Goal: Use online tool/utility: Utilize a website feature to perform a specific function

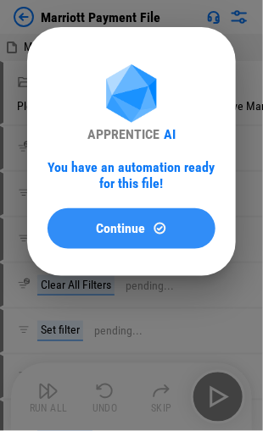
click at [100, 228] on span "Continue" at bounding box center [121, 229] width 49 height 14
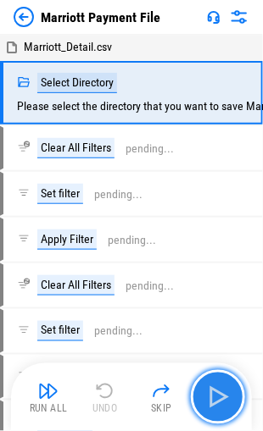
click at [225, 413] on button "button" at bounding box center [218, 397] width 54 height 54
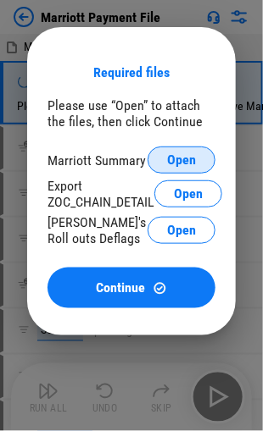
click at [168, 159] on span "Open" at bounding box center [181, 160] width 29 height 14
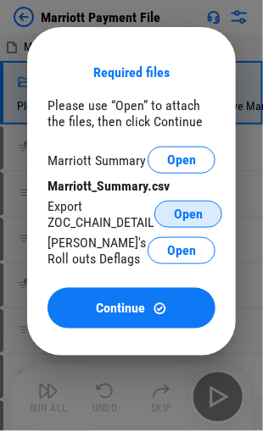
click at [183, 212] on span "Open" at bounding box center [188, 215] width 29 height 14
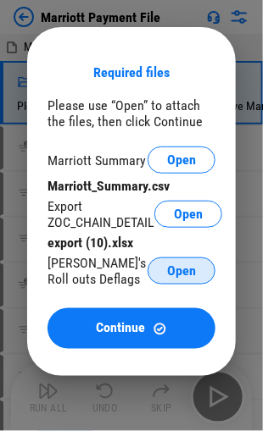
click at [180, 271] on span "Open" at bounding box center [181, 271] width 29 height 14
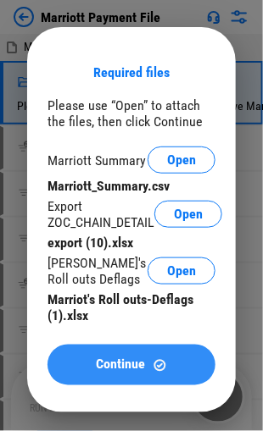
click at [117, 366] on span "Continue" at bounding box center [121, 365] width 49 height 14
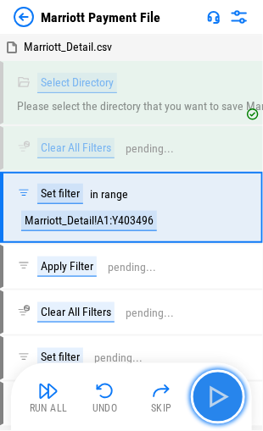
click at [213, 396] on img "button" at bounding box center [217, 397] width 27 height 27
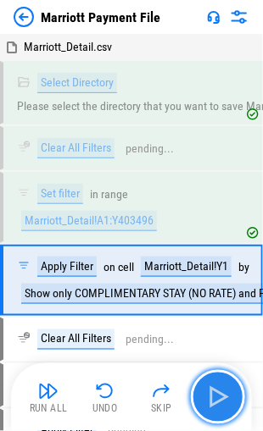
click at [213, 398] on img "button" at bounding box center [217, 397] width 27 height 27
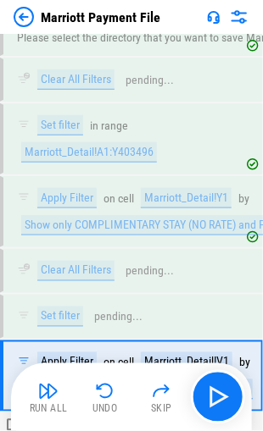
scroll to position [224, 0]
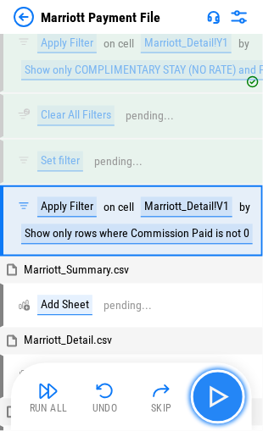
click at [213, 400] on img "button" at bounding box center [217, 397] width 27 height 27
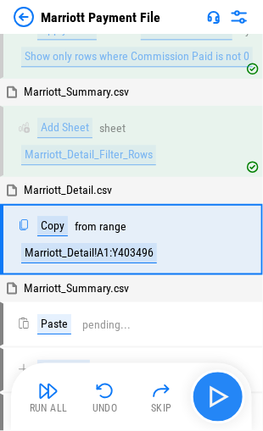
scroll to position [404, 0]
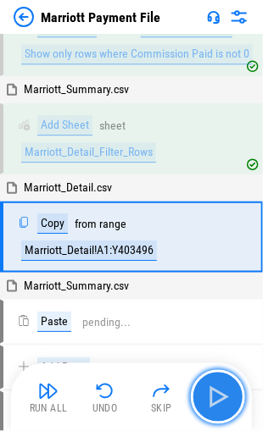
click at [211, 396] on img "button" at bounding box center [217, 397] width 27 height 27
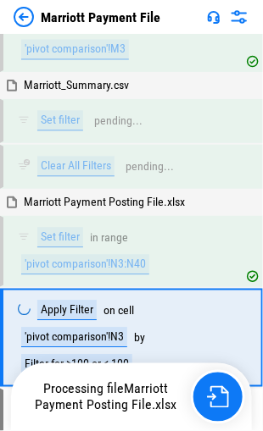
scroll to position [9518, 0]
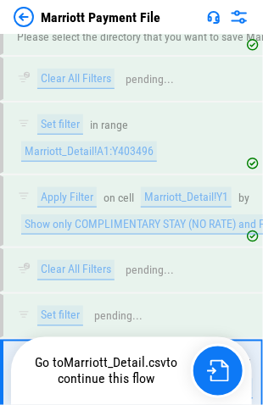
scroll to position [236, 0]
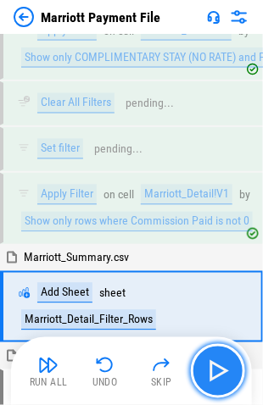
click at [208, 370] on img "button" at bounding box center [217, 371] width 27 height 27
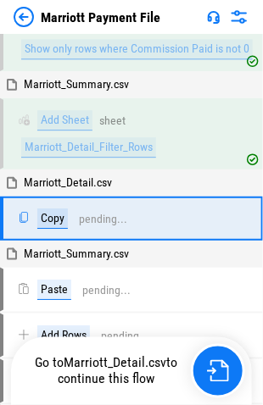
scroll to position [417, 0]
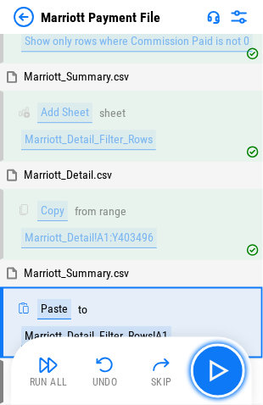
click at [210, 369] on img "button" at bounding box center [217, 371] width 27 height 27
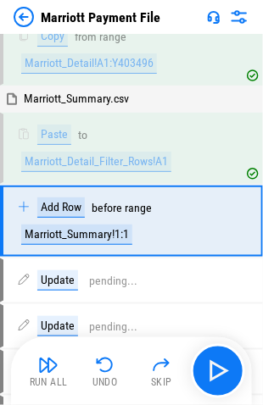
scroll to position [600, 0]
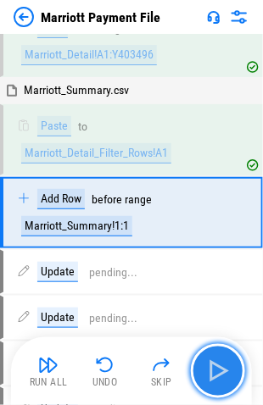
click at [214, 369] on img "button" at bounding box center [217, 371] width 27 height 27
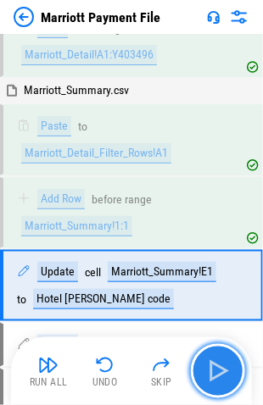
click at [213, 369] on img "button" at bounding box center [217, 371] width 27 height 27
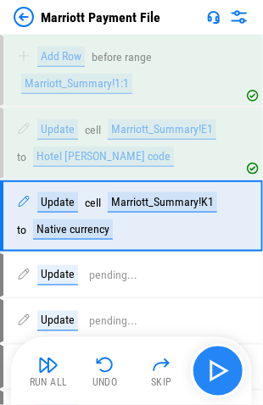
scroll to position [743, 0]
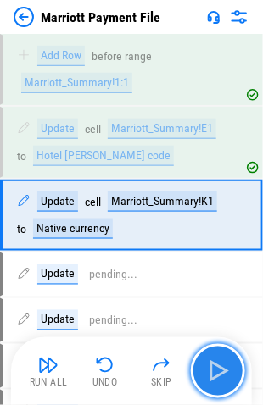
click at [212, 369] on img "button" at bounding box center [217, 371] width 27 height 27
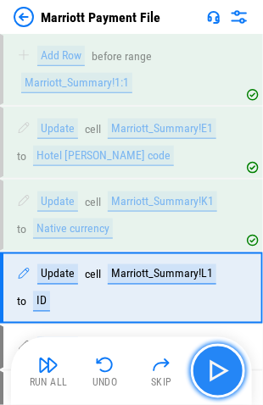
click at [212, 369] on img "button" at bounding box center [217, 371] width 27 height 27
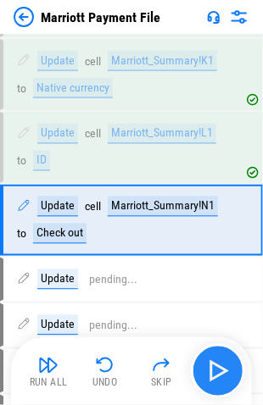
scroll to position [887, 0]
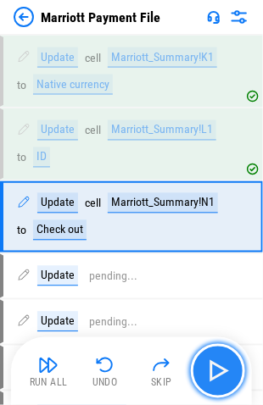
click at [211, 369] on img "button" at bounding box center [217, 371] width 27 height 27
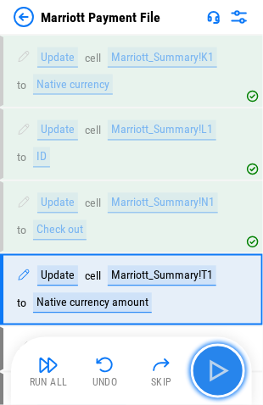
click at [211, 369] on img "button" at bounding box center [217, 371] width 27 height 27
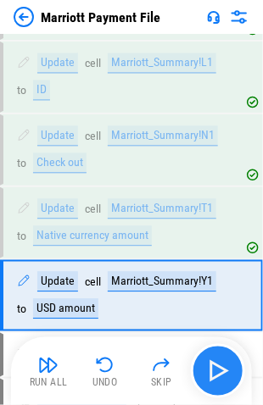
scroll to position [1030, 0]
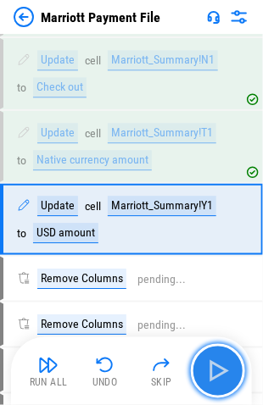
click at [211, 369] on img "button" at bounding box center [217, 371] width 27 height 27
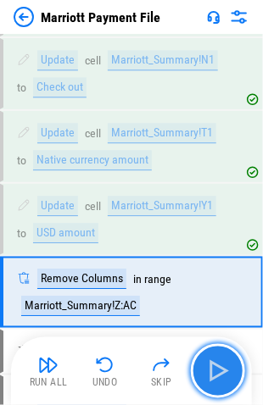
click at [211, 369] on img "button" at bounding box center [217, 371] width 27 height 27
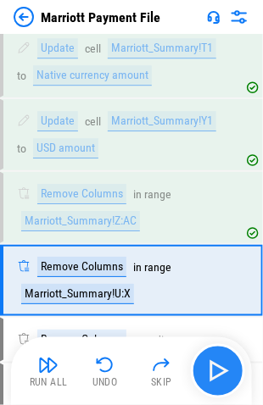
scroll to position [1174, 0]
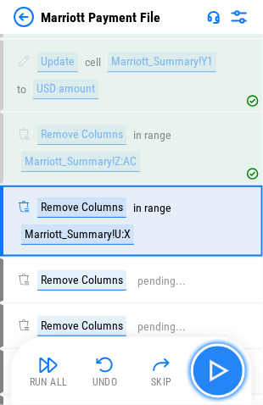
click at [213, 362] on img "button" at bounding box center [217, 371] width 27 height 27
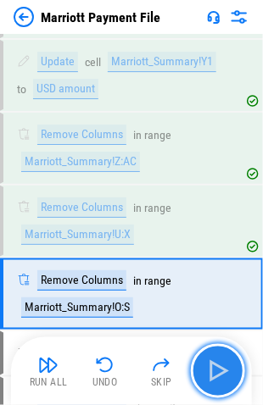
click at [212, 366] on img "button" at bounding box center [217, 371] width 27 height 27
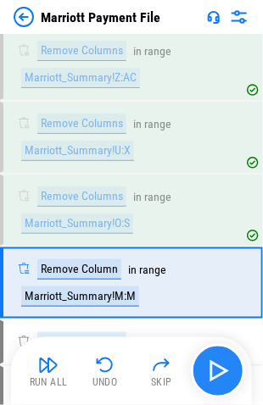
scroll to position [1318, 0]
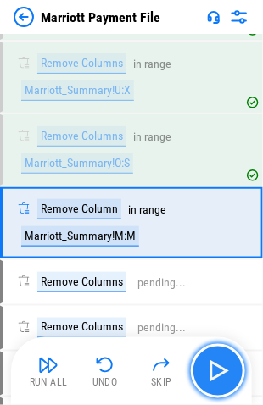
click at [214, 369] on img "button" at bounding box center [217, 371] width 27 height 27
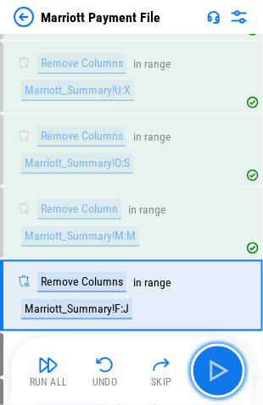
click at [213, 366] on img "button" at bounding box center [217, 371] width 27 height 27
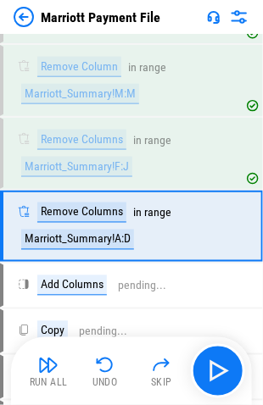
scroll to position [1461, 0]
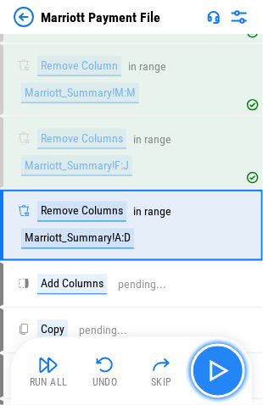
click at [213, 368] on img "button" at bounding box center [217, 371] width 27 height 27
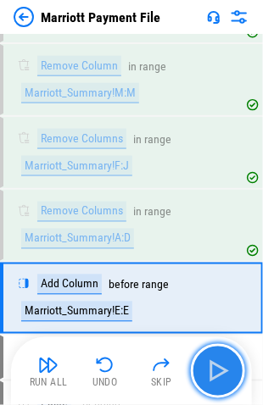
click at [213, 370] on img "button" at bounding box center [217, 371] width 27 height 27
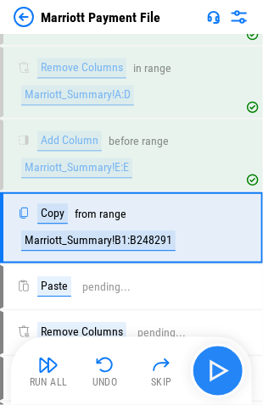
scroll to position [1605, 0]
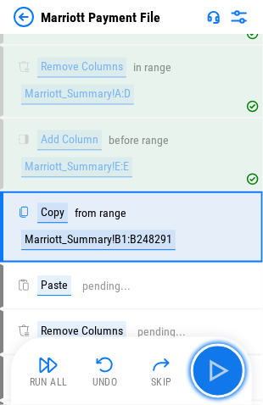
click at [208, 366] on img "button" at bounding box center [217, 371] width 27 height 27
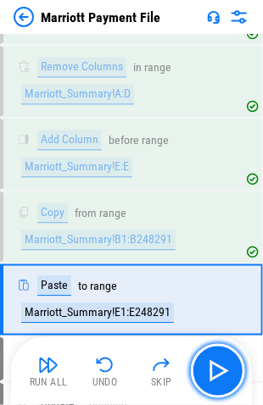
click at [208, 366] on img "button" at bounding box center [217, 371] width 27 height 27
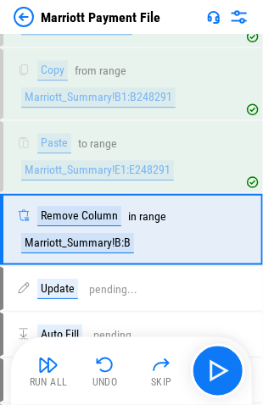
scroll to position [1749, 0]
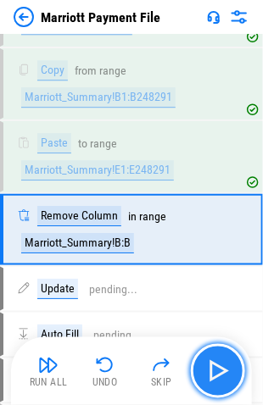
click at [223, 369] on img "button" at bounding box center [217, 371] width 27 height 27
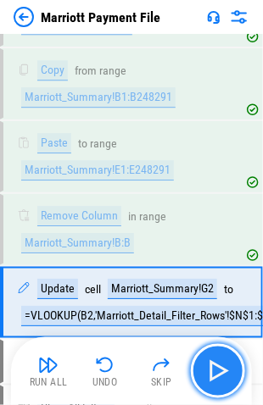
click at [213, 366] on img "button" at bounding box center [217, 371] width 27 height 27
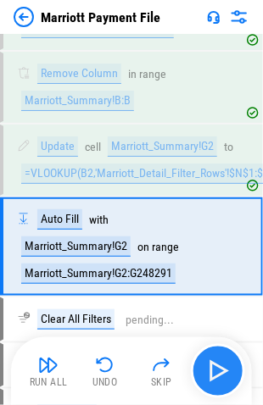
scroll to position [1906, 0]
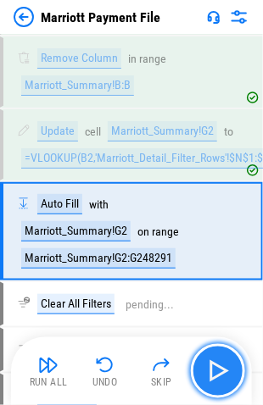
click at [216, 367] on img "button" at bounding box center [217, 371] width 27 height 27
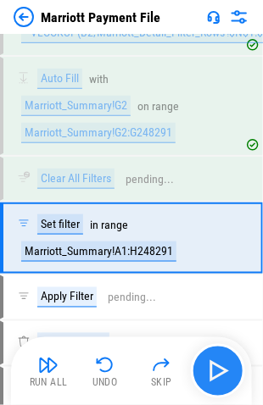
scroll to position [2037, 0]
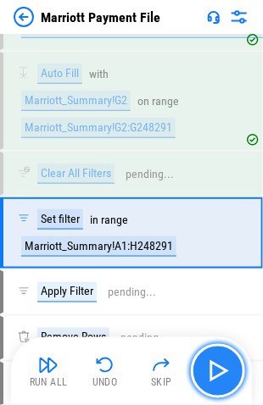
click at [217, 369] on img "button" at bounding box center [217, 371] width 27 height 27
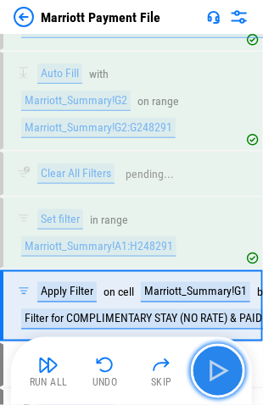
click at [221, 369] on img "button" at bounding box center [217, 371] width 27 height 27
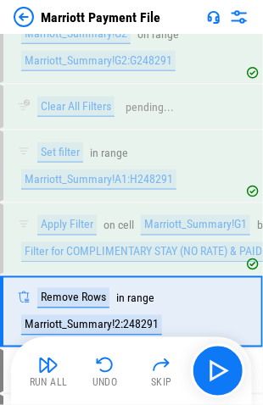
scroll to position [2180, 0]
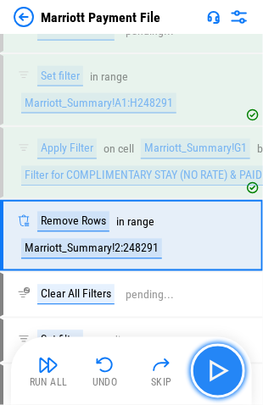
click at [217, 371] on img "button" at bounding box center [217, 371] width 27 height 27
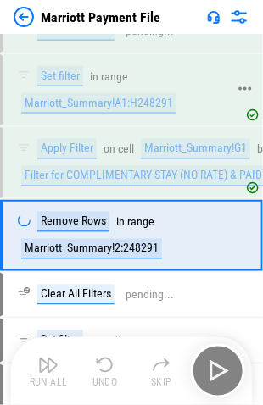
click at [244, 87] on icon at bounding box center [244, 88] width 13 height 3
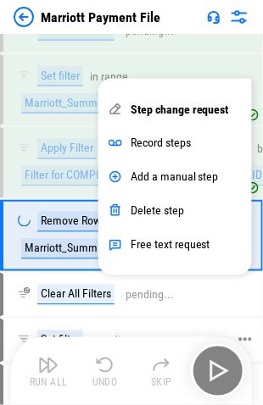
click at [241, 81] on icon at bounding box center [244, 88] width 15 height 15
click at [218, 330] on div "Set filter pending..." at bounding box center [122, 340] width 210 height 20
click at [207, 330] on div "Set filter pending..." at bounding box center [122, 340] width 210 height 20
click at [184, 330] on div "Set filter pending..." at bounding box center [122, 340] width 210 height 20
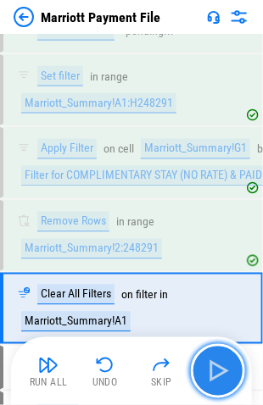
click at [208, 368] on img "button" at bounding box center [217, 371] width 27 height 27
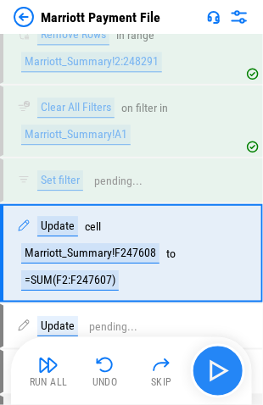
scroll to position [2382, 0]
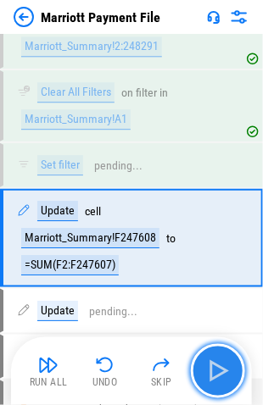
click at [213, 367] on img "button" at bounding box center [217, 371] width 27 height 27
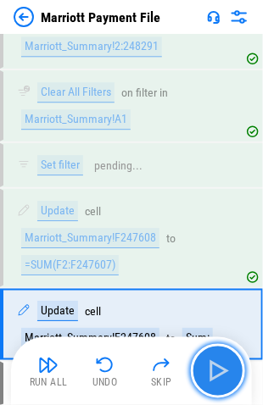
click at [214, 369] on img "button" at bounding box center [217, 371] width 27 height 27
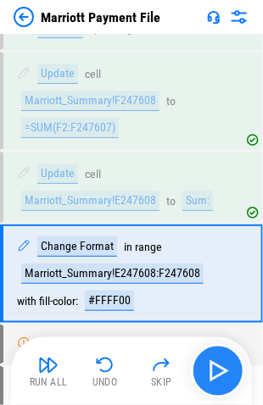
scroll to position [2553, 0]
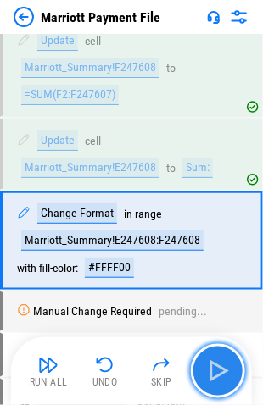
click at [207, 369] on img "button" at bounding box center [217, 371] width 27 height 27
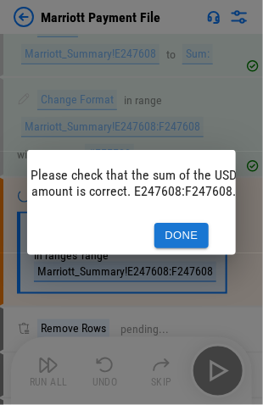
scroll to position [0, 14]
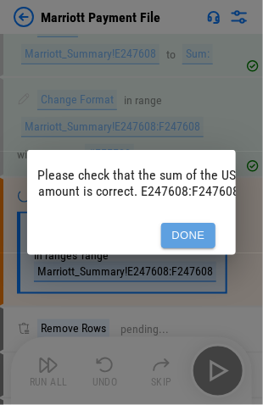
click at [182, 225] on button "Done" at bounding box center [188, 236] width 54 height 26
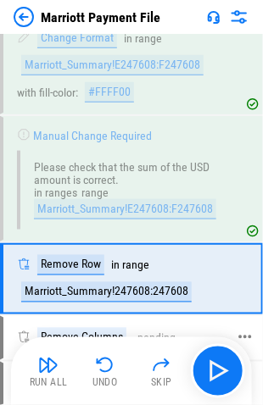
scroll to position [2764, 0]
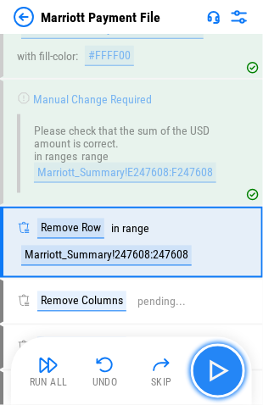
click at [208, 376] on img "button" at bounding box center [217, 371] width 27 height 27
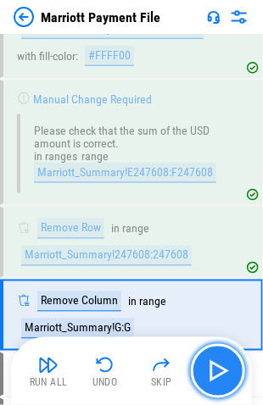
click at [213, 373] on img "button" at bounding box center [217, 371] width 27 height 27
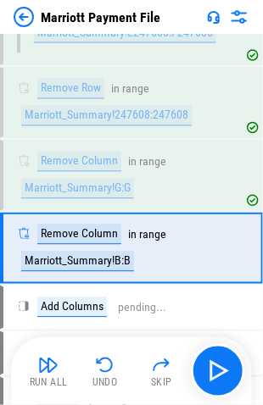
scroll to position [2908, 0]
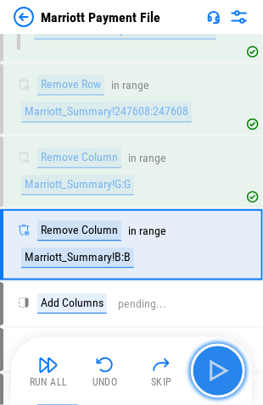
click at [215, 369] on img "button" at bounding box center [217, 371] width 27 height 27
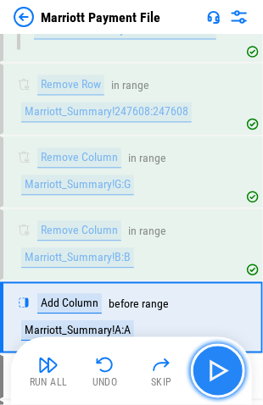
click at [216, 367] on img "button" at bounding box center [217, 371] width 27 height 27
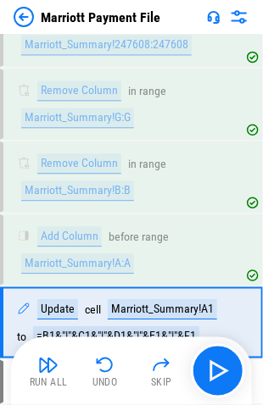
scroll to position [3052, 0]
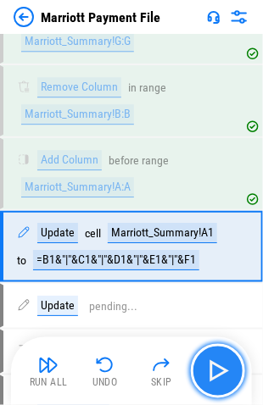
click at [219, 368] on img "button" at bounding box center [217, 371] width 27 height 27
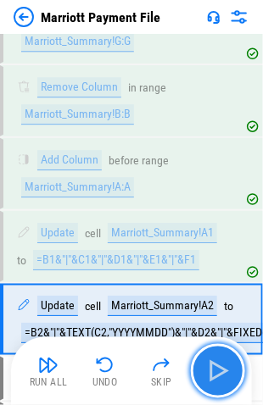
click at [219, 368] on img "button" at bounding box center [217, 371] width 27 height 27
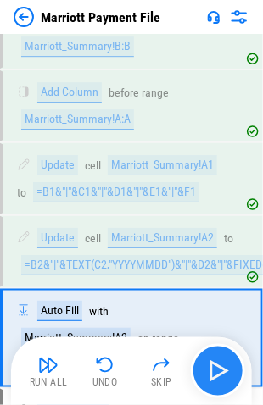
scroll to position [3209, 0]
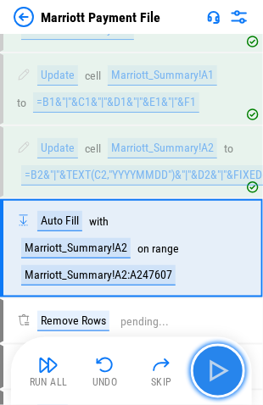
click at [217, 368] on img "button" at bounding box center [217, 371] width 27 height 27
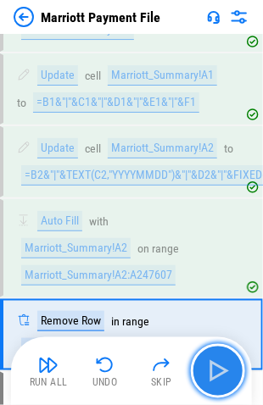
click at [208, 366] on img "button" at bounding box center [217, 371] width 27 height 27
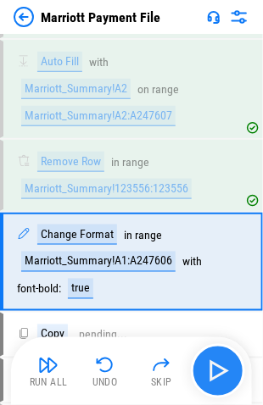
scroll to position [3380, 0]
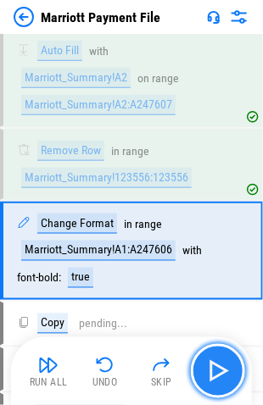
click at [223, 369] on img "button" at bounding box center [217, 371] width 27 height 27
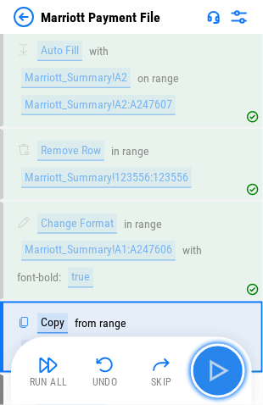
click at [216, 370] on img "button" at bounding box center [217, 371] width 27 height 27
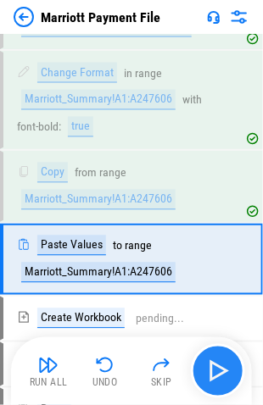
scroll to position [3537, 0]
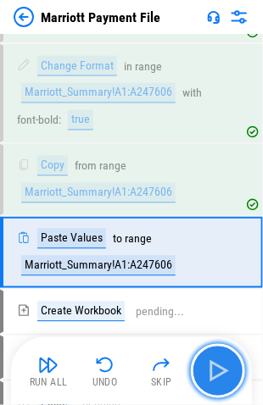
click at [207, 372] on img "button" at bounding box center [217, 371] width 27 height 27
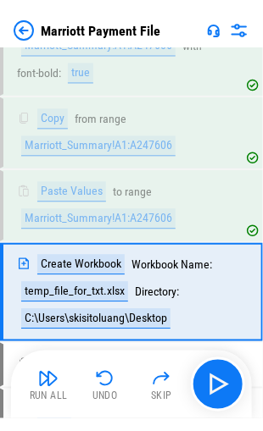
scroll to position [3622, 0]
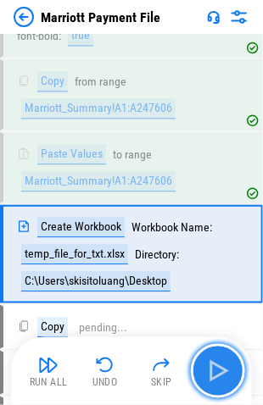
click at [210, 369] on img "button" at bounding box center [217, 371] width 27 height 27
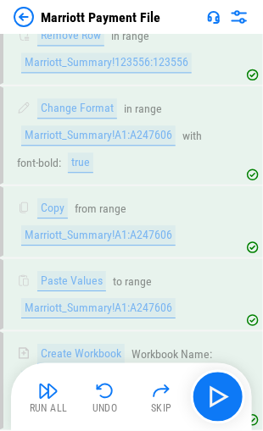
scroll to position [3749, 0]
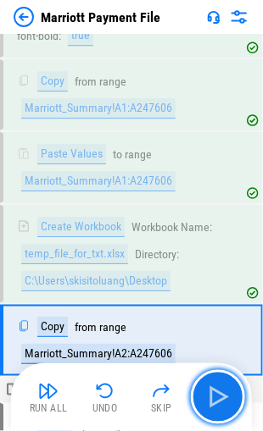
click at [215, 393] on img "button" at bounding box center [217, 397] width 27 height 27
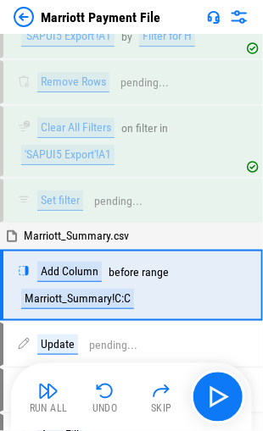
scroll to position [4503, 0]
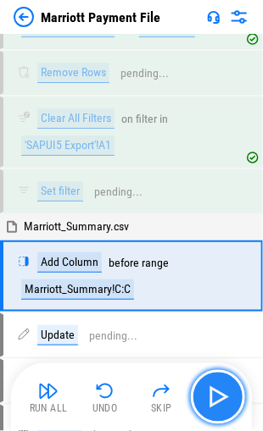
click at [213, 398] on img "button" at bounding box center [217, 397] width 27 height 27
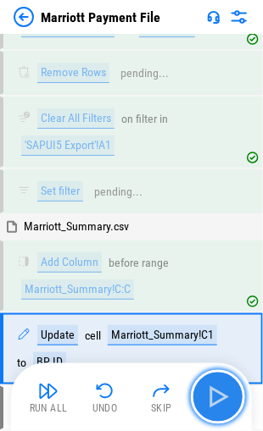
click at [213, 396] on img "button" at bounding box center [217, 397] width 27 height 27
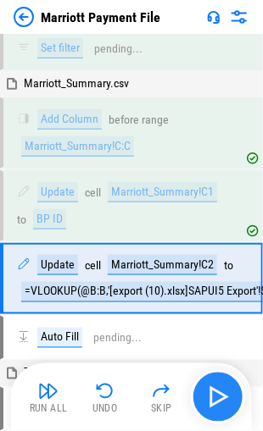
scroll to position [4646, 0]
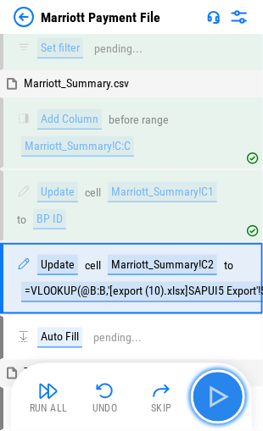
click at [212, 393] on img "button" at bounding box center [217, 397] width 27 height 27
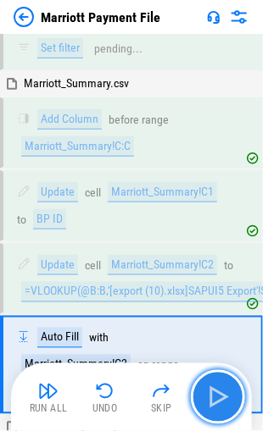
click at [214, 395] on img "button" at bounding box center [217, 397] width 27 height 27
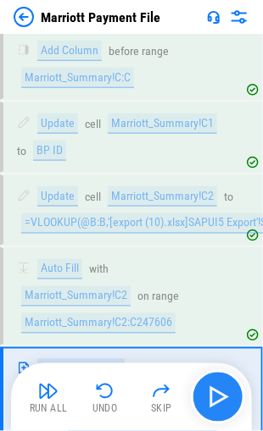
scroll to position [4830, 0]
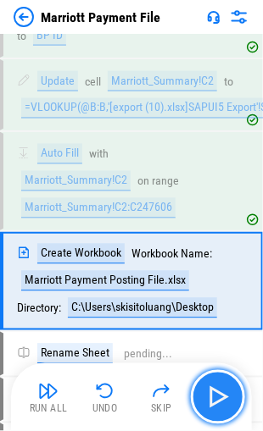
click at [219, 396] on img "button" at bounding box center [217, 397] width 27 height 27
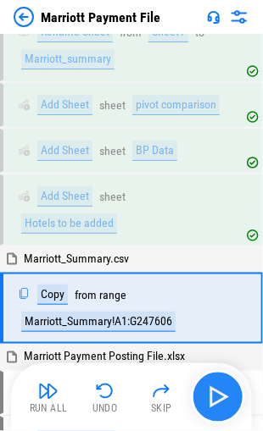
scroll to position [5187, 0]
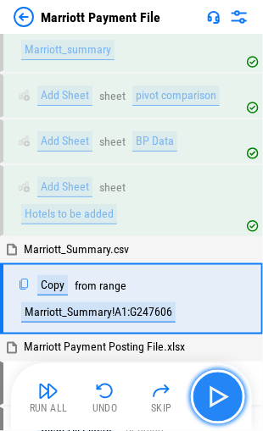
click at [213, 397] on img "button" at bounding box center [217, 397] width 27 height 27
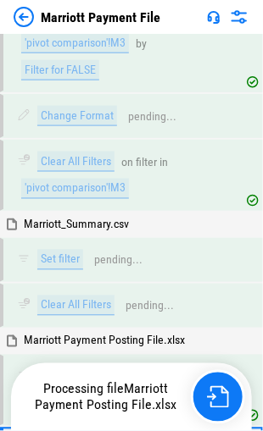
scroll to position [9518, 0]
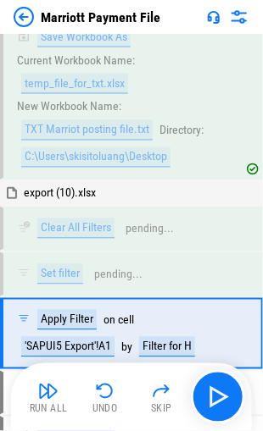
scroll to position [4244, 0]
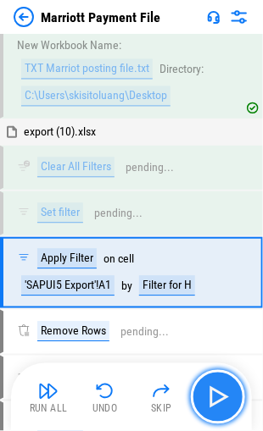
click at [213, 393] on img "button" at bounding box center [217, 397] width 27 height 27
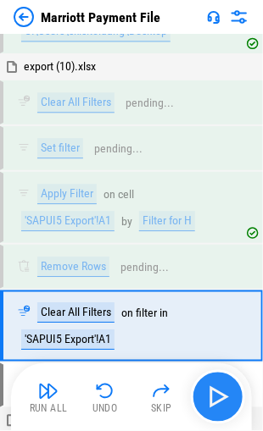
scroll to position [4361, 0]
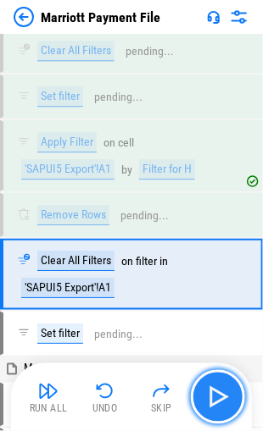
click at [213, 391] on img "button" at bounding box center [217, 397] width 27 height 27
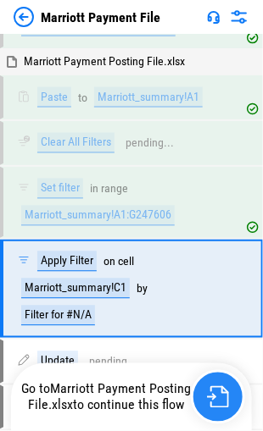
scroll to position [5472, 0]
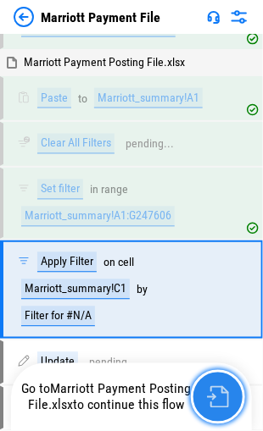
click at [213, 393] on img "button" at bounding box center [218, 397] width 22 height 22
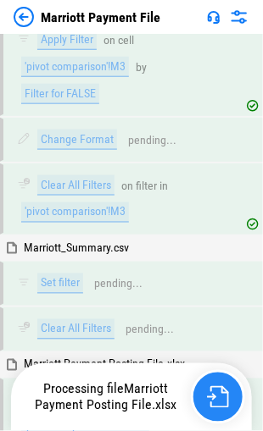
scroll to position [9518, 0]
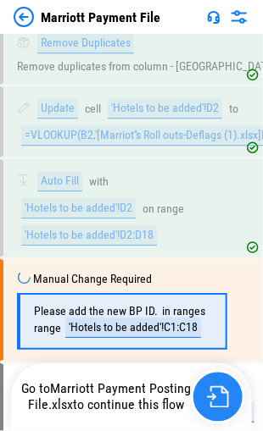
scroll to position [6338, 0]
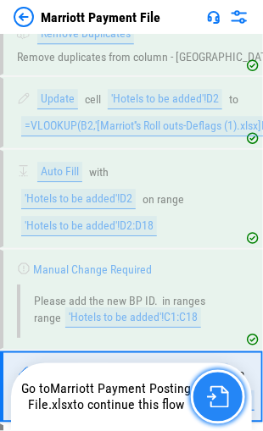
click at [217, 399] on img "button" at bounding box center [218, 397] width 22 height 22
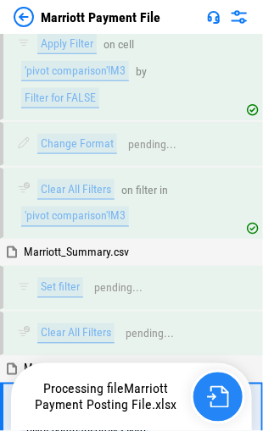
scroll to position [9433, 0]
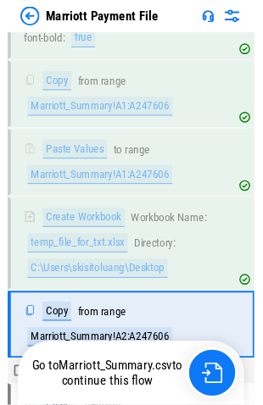
scroll to position [3967, 0]
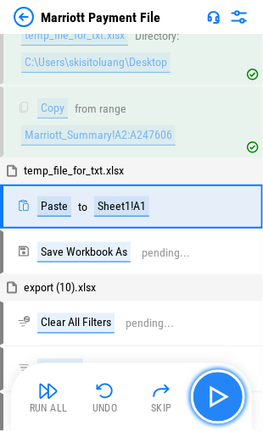
click at [223, 394] on img "button" at bounding box center [217, 397] width 27 height 27
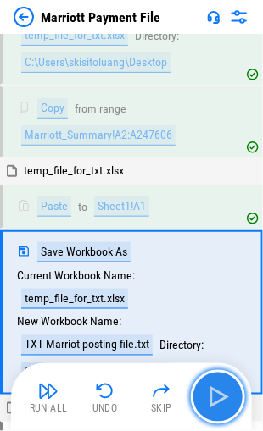
click at [220, 396] on img "button" at bounding box center [217, 397] width 27 height 27
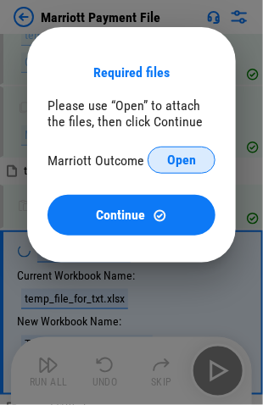
click at [176, 156] on span "Open" at bounding box center [181, 160] width 29 height 14
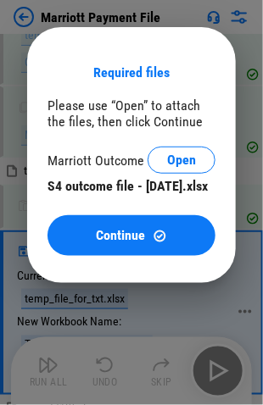
click at [122, 242] on span "Continue" at bounding box center [121, 236] width 49 height 14
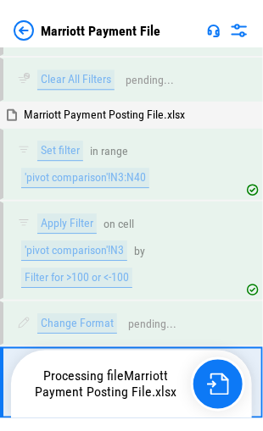
scroll to position [9662, 0]
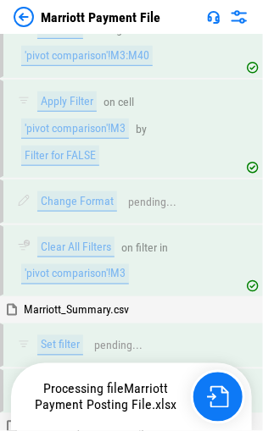
scroll to position [9433, 0]
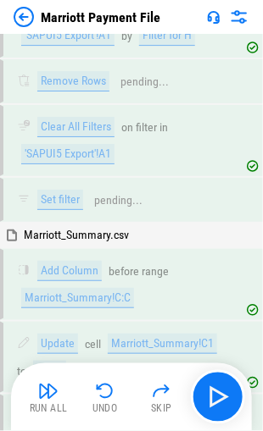
scroll to position [4941, 0]
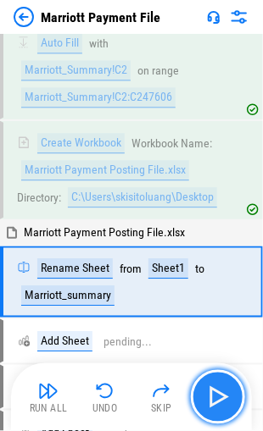
click at [213, 397] on img "button" at bounding box center [217, 397] width 27 height 27
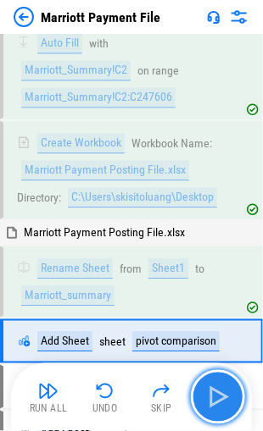
click at [213, 397] on img "button" at bounding box center [217, 397] width 27 height 27
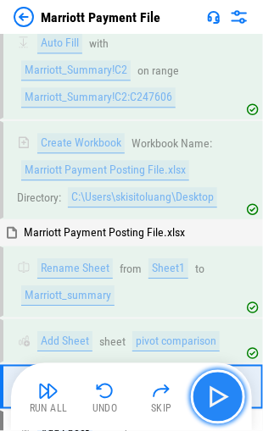
click at [213, 397] on img "button" at bounding box center [217, 397] width 27 height 27
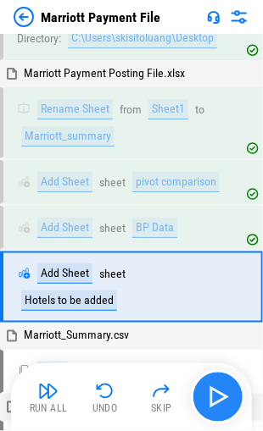
scroll to position [5103, 0]
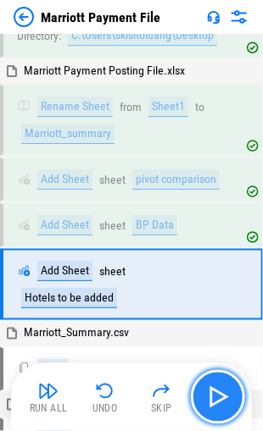
click at [213, 396] on img "button" at bounding box center [217, 397] width 27 height 27
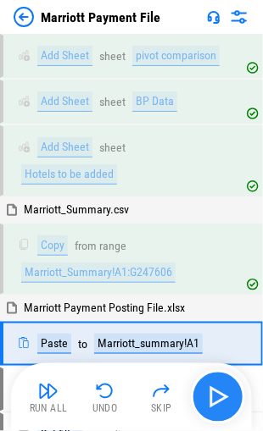
scroll to position [5283, 0]
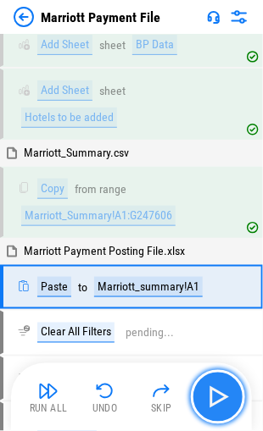
click at [212, 394] on img "button" at bounding box center [217, 397] width 27 height 27
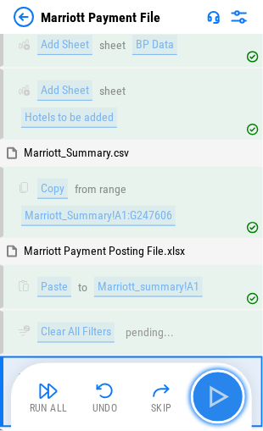
click at [215, 396] on img "button" at bounding box center [217, 397] width 27 height 27
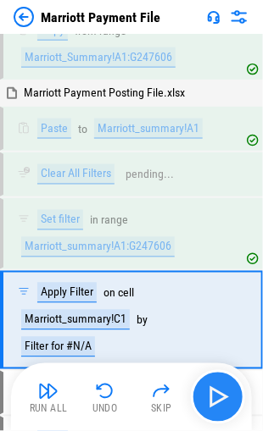
scroll to position [5472, 0]
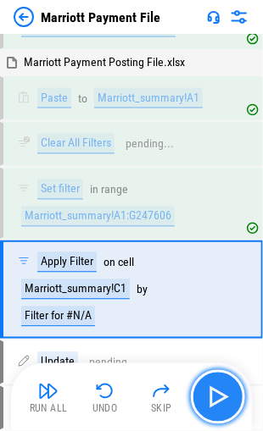
click at [215, 396] on img "button" at bounding box center [217, 397] width 27 height 27
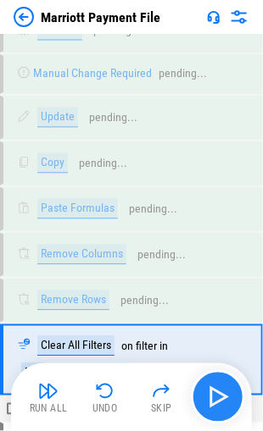
scroll to position [6273, 0]
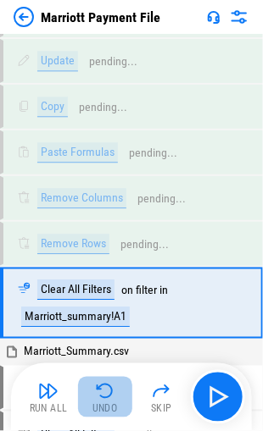
click at [103, 393] on img "button" at bounding box center [105, 391] width 20 height 20
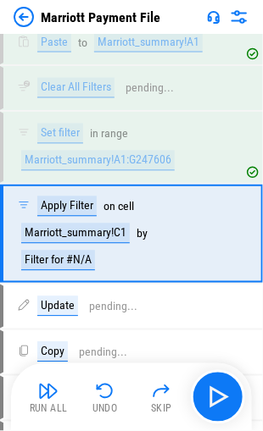
scroll to position [5472, 0]
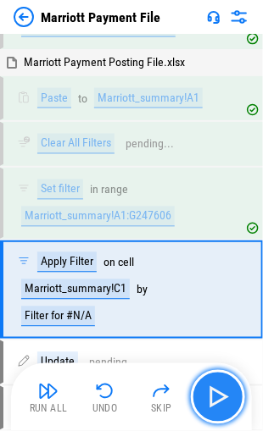
click at [218, 392] on img "button" at bounding box center [217, 397] width 27 height 27
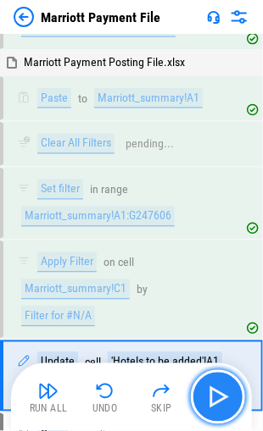
click at [217, 395] on img "button" at bounding box center [217, 397] width 27 height 27
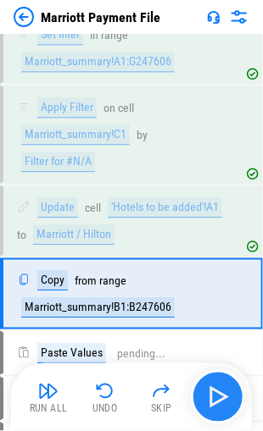
scroll to position [5629, 0]
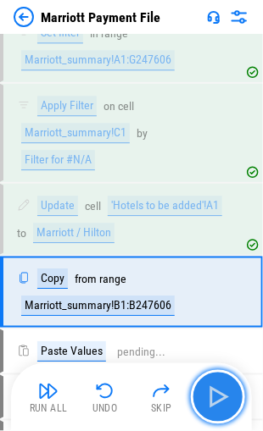
click at [219, 398] on img "button" at bounding box center [217, 397] width 27 height 27
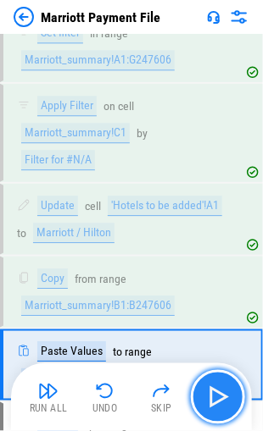
click at [219, 396] on img "button" at bounding box center [217, 397] width 27 height 27
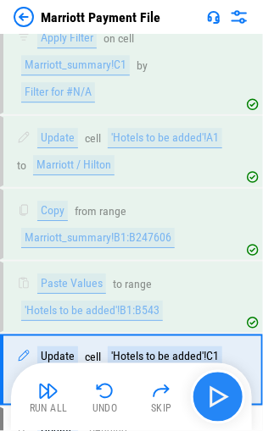
scroll to position [5773, 0]
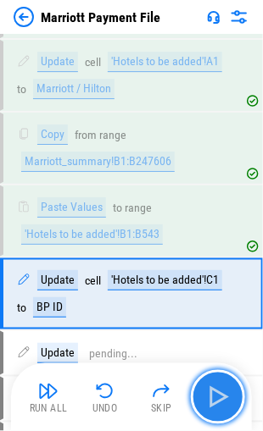
click at [213, 393] on img "button" at bounding box center [217, 397] width 27 height 27
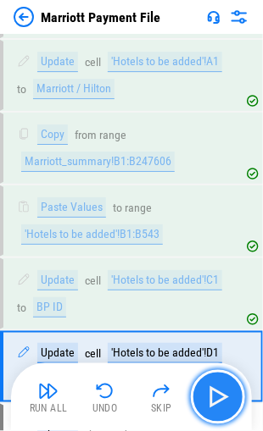
click at [213, 394] on img "button" at bounding box center [217, 397] width 27 height 27
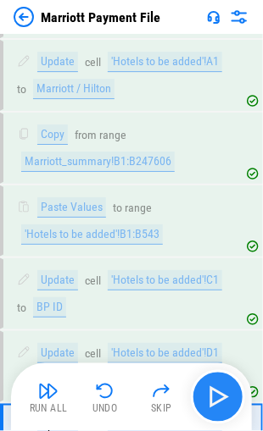
scroll to position [5917, 0]
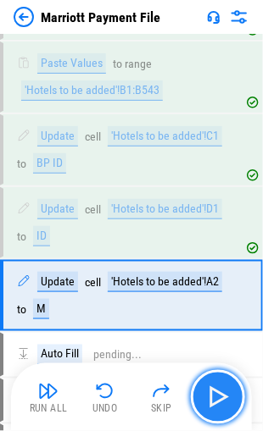
click at [213, 395] on img "button" at bounding box center [217, 397] width 27 height 27
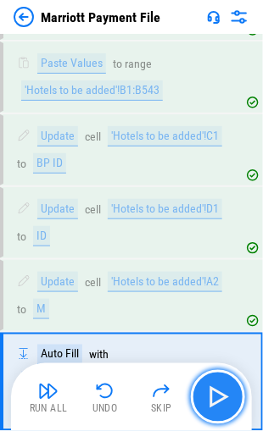
click at [213, 395] on img "button" at bounding box center [217, 397] width 27 height 27
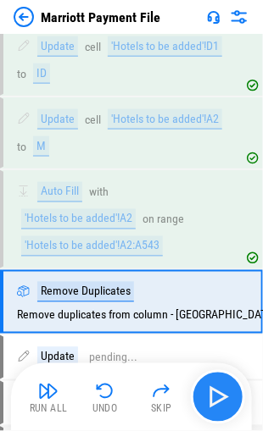
scroll to position [6084, 0]
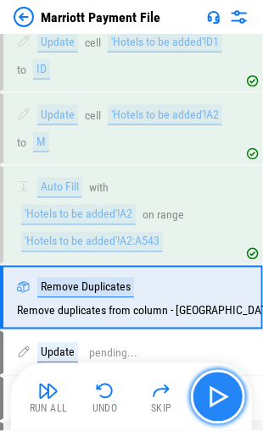
click at [213, 395] on img "button" at bounding box center [217, 397] width 27 height 27
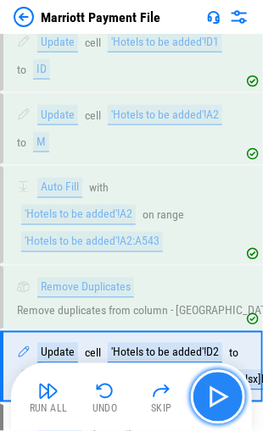
click at [209, 396] on img "button" at bounding box center [217, 397] width 27 height 27
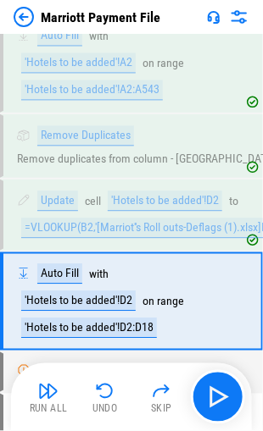
scroll to position [6237, 0]
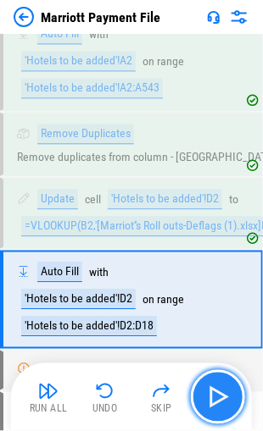
click at [213, 391] on img "button" at bounding box center [217, 397] width 27 height 27
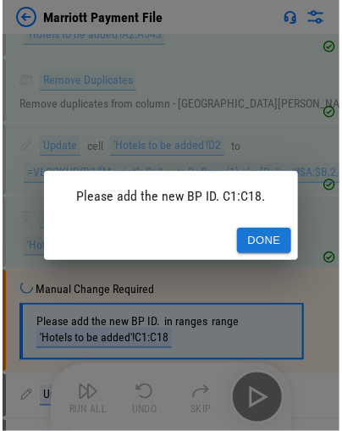
scroll to position [5074, 0]
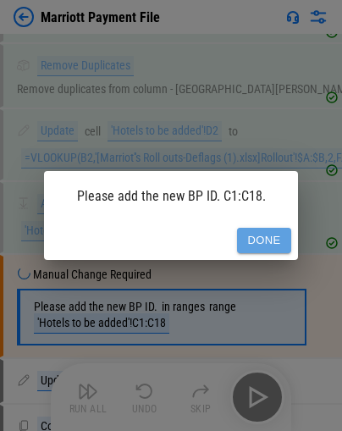
click at [254, 240] on button "Done" at bounding box center [264, 241] width 54 height 26
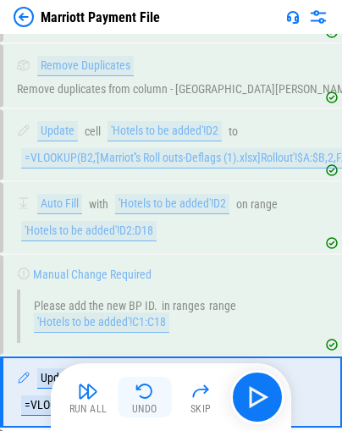
click at [135, 395] on img "button" at bounding box center [145, 391] width 20 height 20
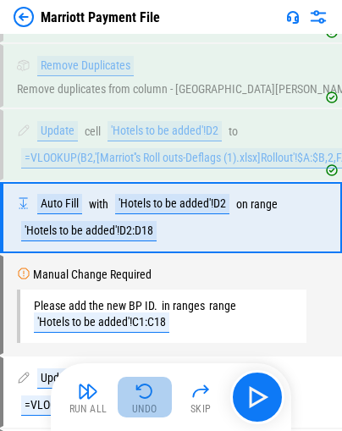
click at [141, 391] on img "button" at bounding box center [145, 391] width 20 height 20
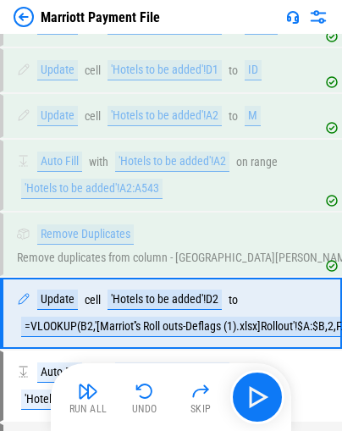
scroll to position [4888, 0]
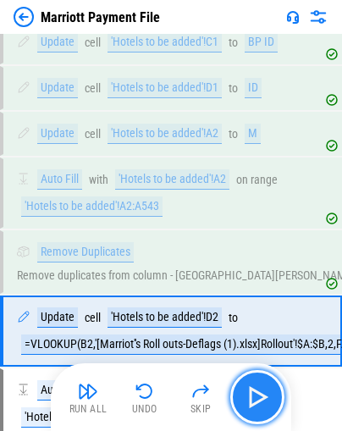
click at [253, 400] on img "button" at bounding box center [257, 397] width 27 height 27
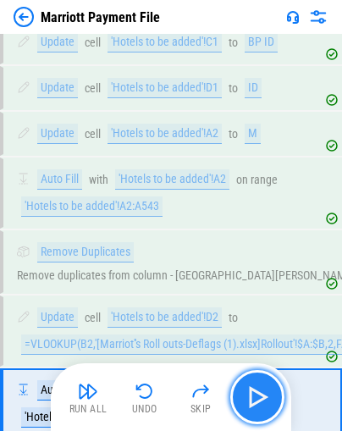
click at [253, 400] on img "button" at bounding box center [257, 397] width 27 height 27
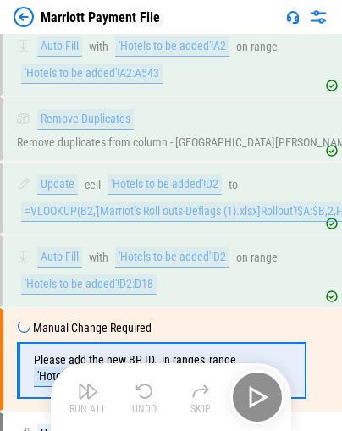
scroll to position [5047, 0]
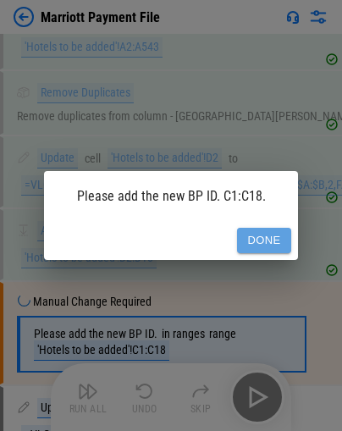
click at [259, 238] on button "Done" at bounding box center [264, 241] width 54 height 26
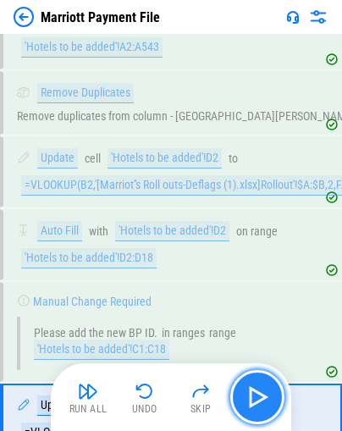
click at [259, 397] on img "button" at bounding box center [257, 397] width 27 height 27
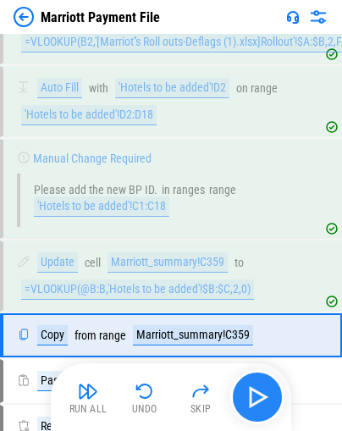
scroll to position [5191, 0]
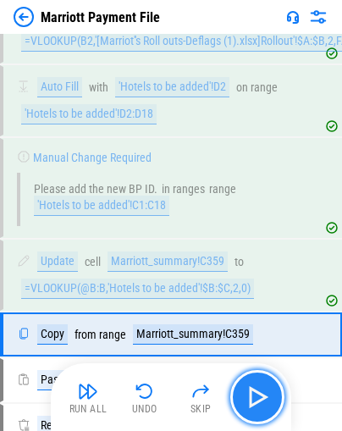
click at [256, 400] on img "button" at bounding box center [257, 397] width 27 height 27
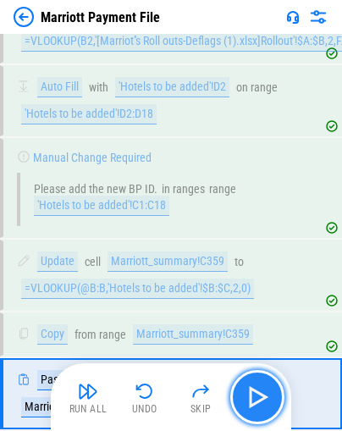
click at [256, 400] on img "button" at bounding box center [257, 397] width 27 height 27
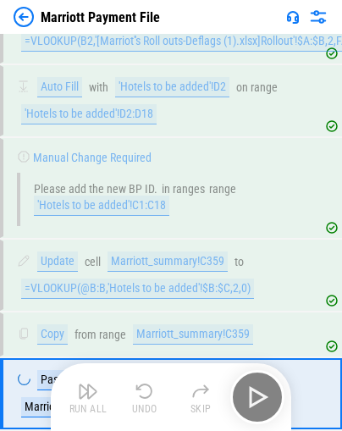
click at [254, 396] on div "Run All Undo Skip" at bounding box center [173, 397] width 224 height 54
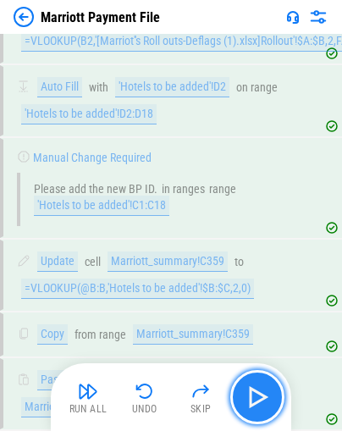
click at [254, 396] on img "button" at bounding box center [257, 397] width 27 height 27
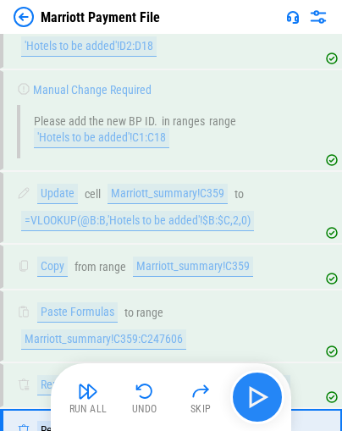
scroll to position [5352, 0]
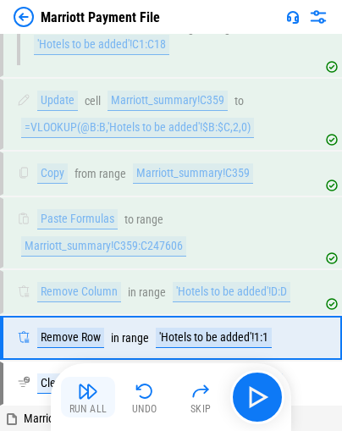
click at [76, 401] on button "Run All" at bounding box center [88, 397] width 54 height 41
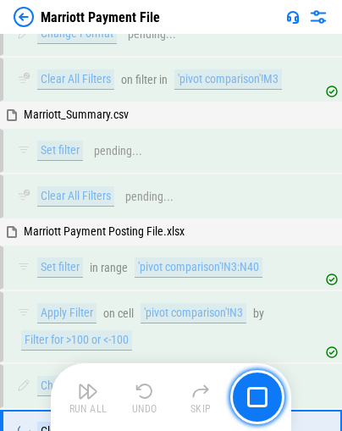
scroll to position [7697, 0]
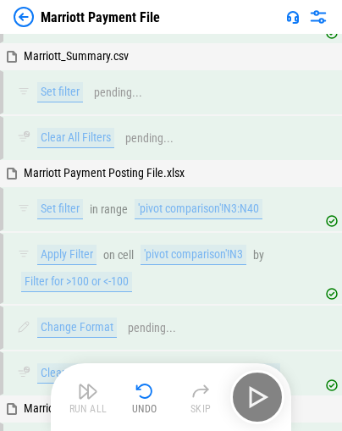
click at [258, 397] on div "Run All Undo Skip" at bounding box center [173, 397] width 224 height 54
